Goal: Use online tool/utility: Utilize a website feature to perform a specific function

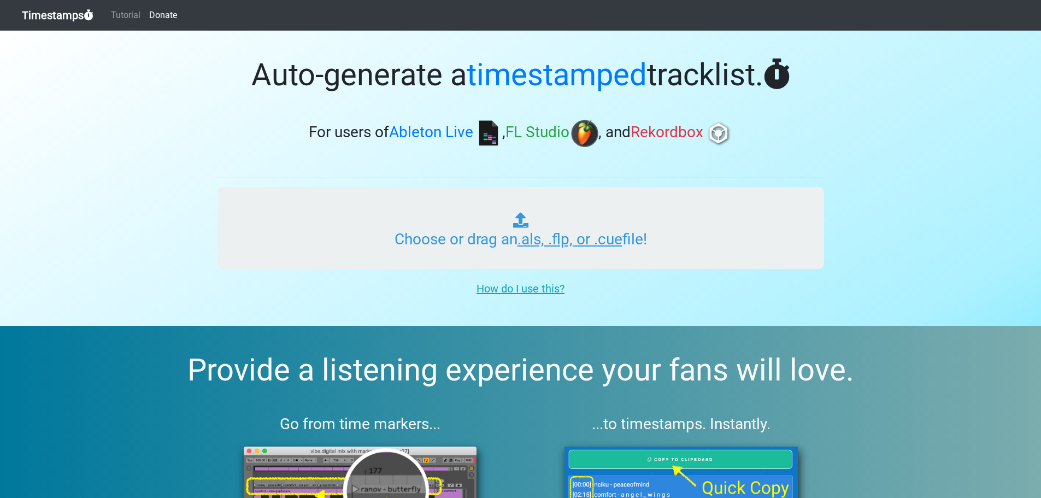
click at [474, 204] on input "Choose or drag an .als, .flp, or .cue file!" at bounding box center [521, 228] width 607 height 82
type input "C:\fakepath\01 Uplifting Trance vol 35.cue"
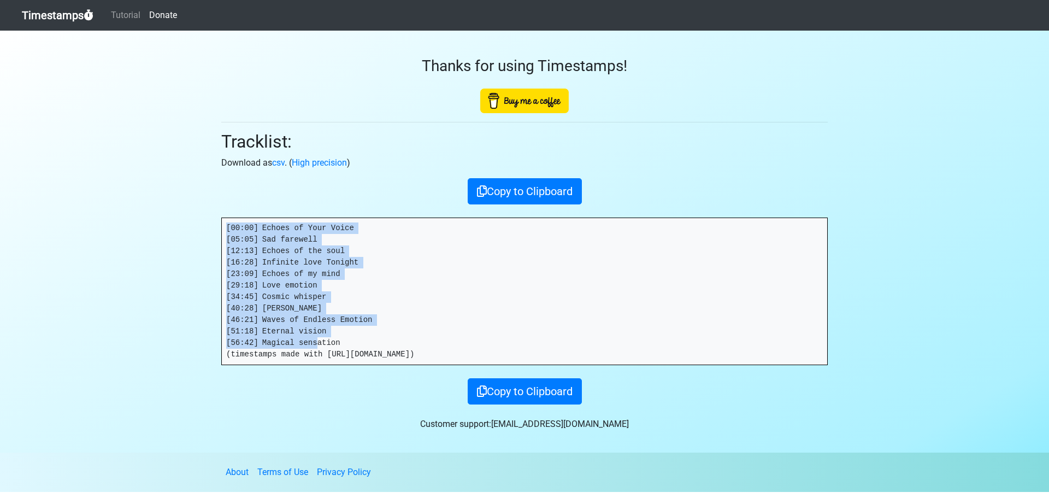
drag, startPoint x: 336, startPoint y: 343, endPoint x: 169, endPoint y: 204, distance: 217.3
click at [169, 204] on section "Thanks for using Timestamps! Tracklist: Download as csv . ( High precision ) Co…" at bounding box center [524, 242] width 1049 height 422
copy pre "[00:00] Echoes of Your Voice [05:05] Sad farewell [12:13] Echoes of the soul [1…"
